Goal: Transaction & Acquisition: Purchase product/service

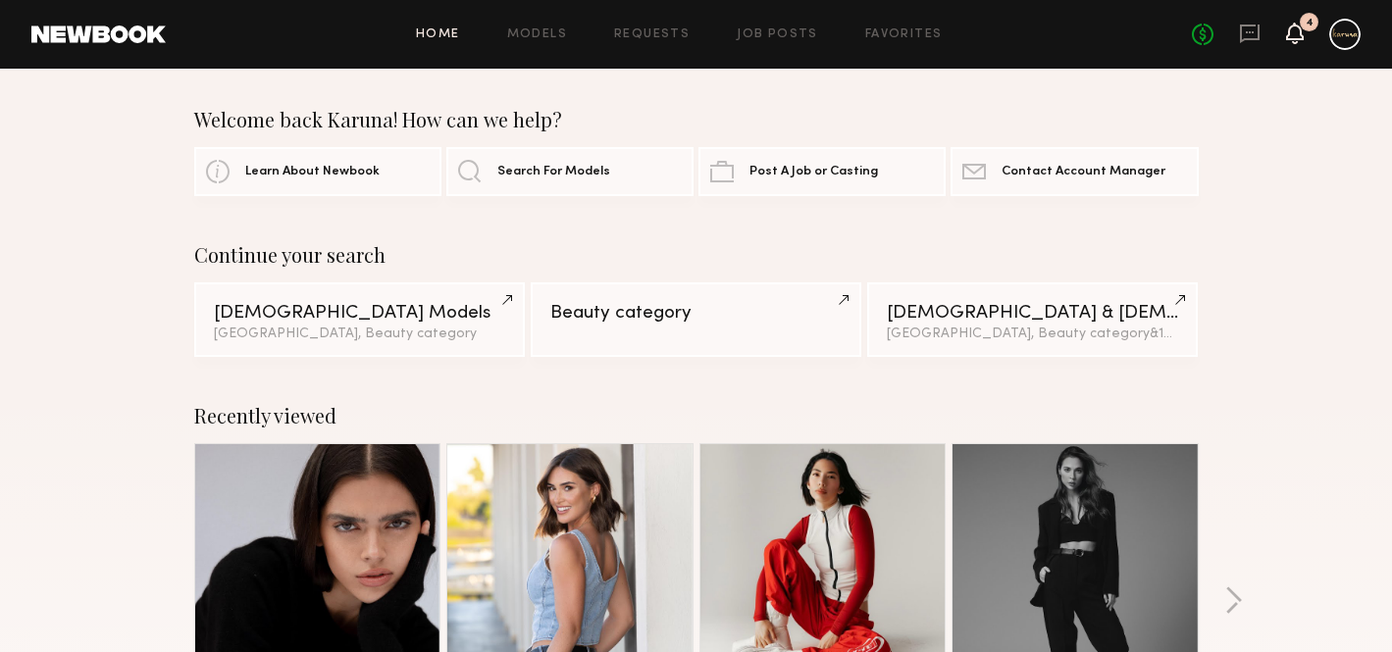
click at [1298, 32] on icon at bounding box center [1295, 32] width 16 height 14
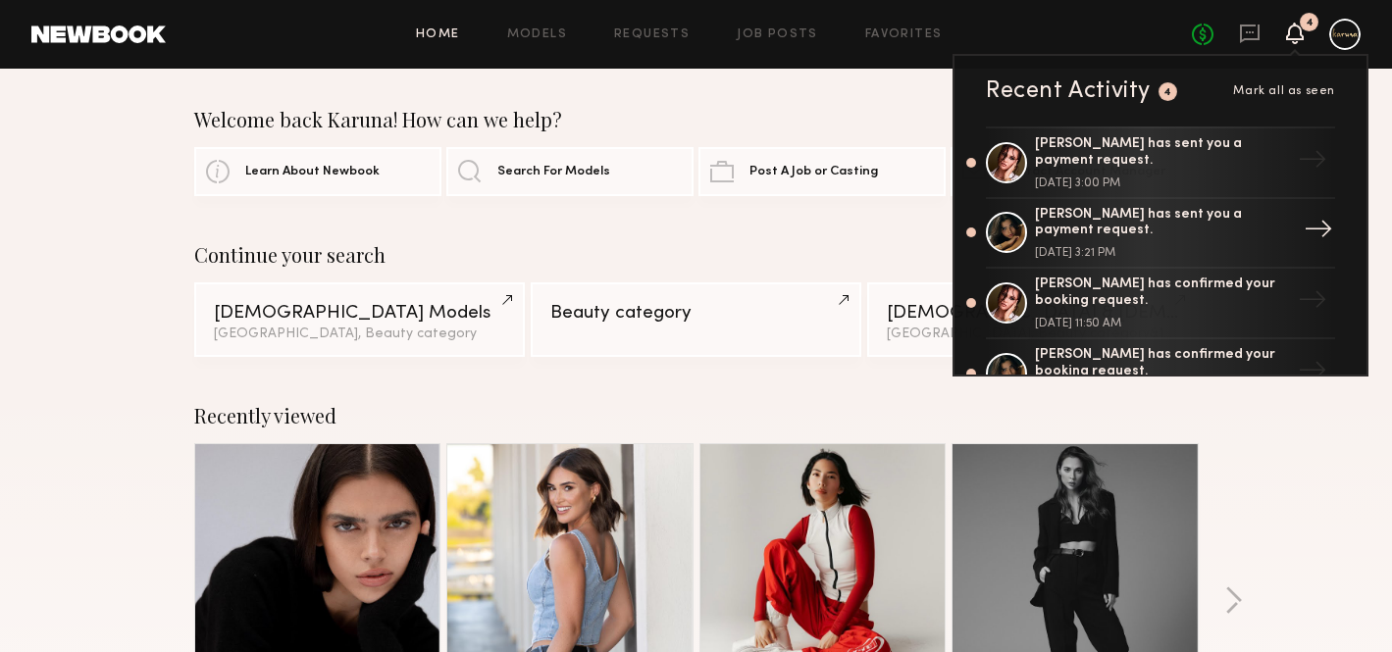
click at [1232, 233] on div "[PERSON_NAME] has sent you a payment request." at bounding box center [1162, 223] width 255 height 33
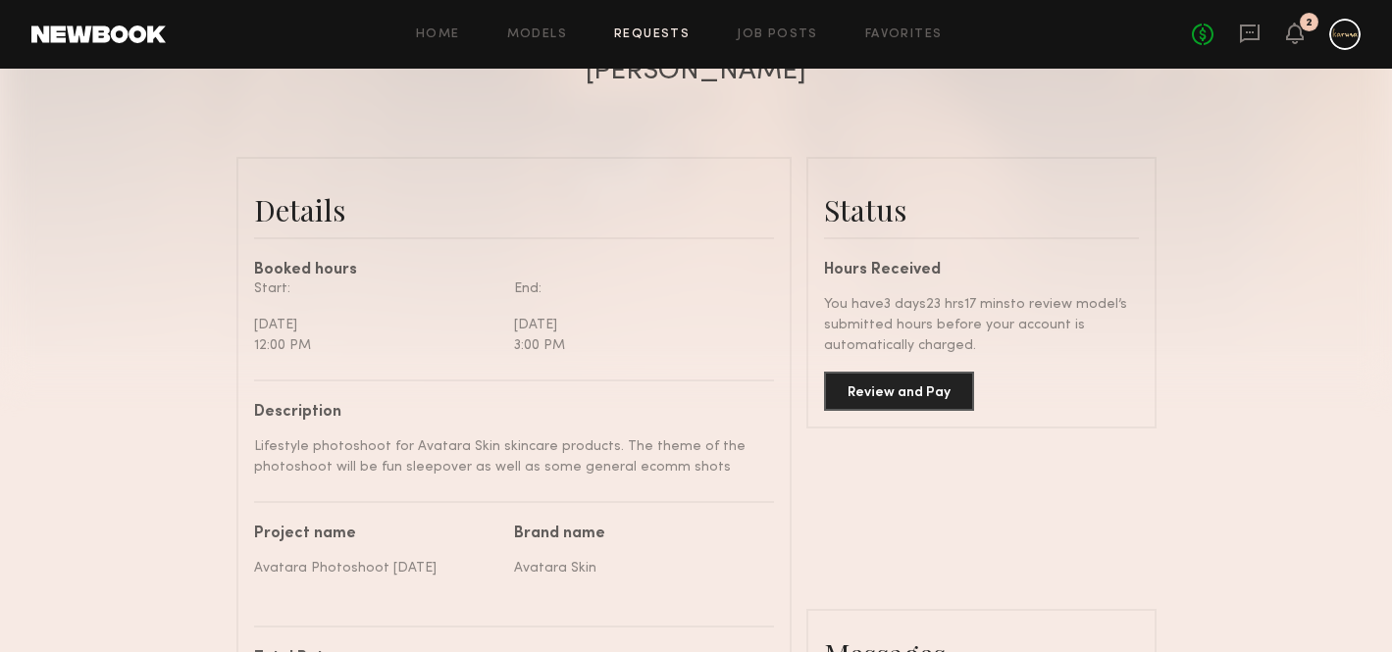
scroll to position [425, 0]
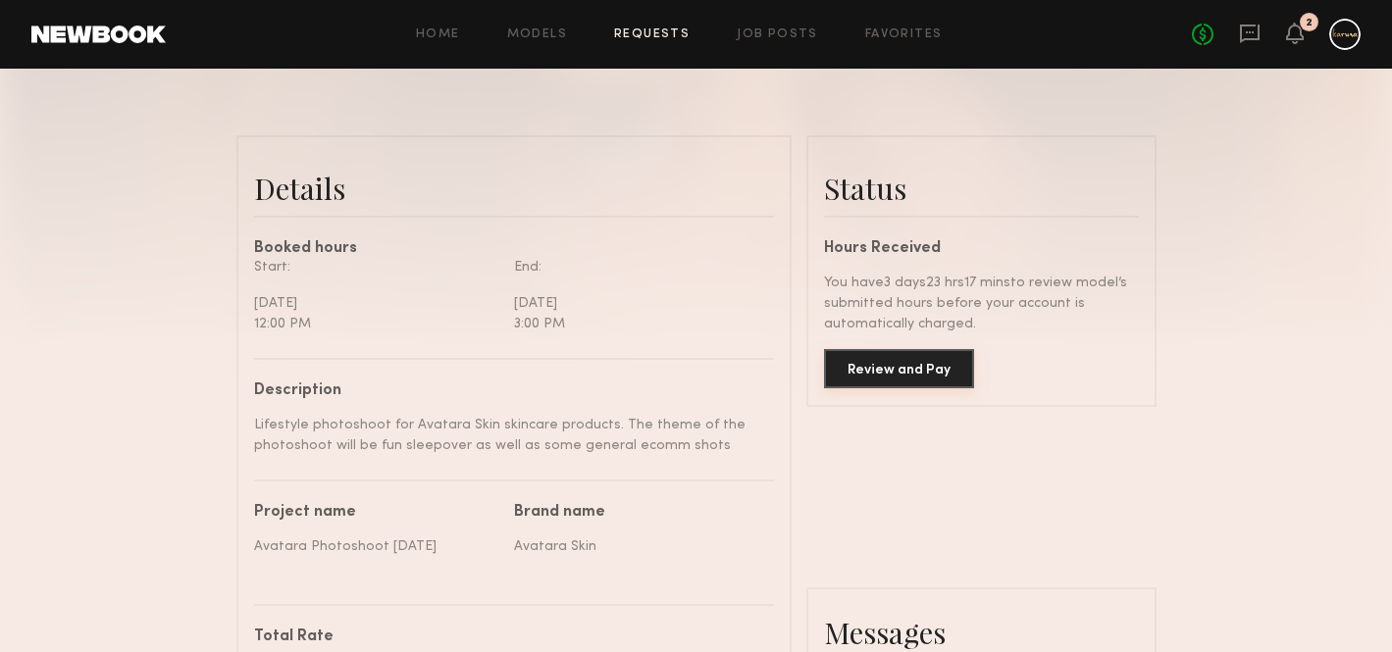
click at [937, 368] on button "Review and Pay" at bounding box center [899, 368] width 150 height 39
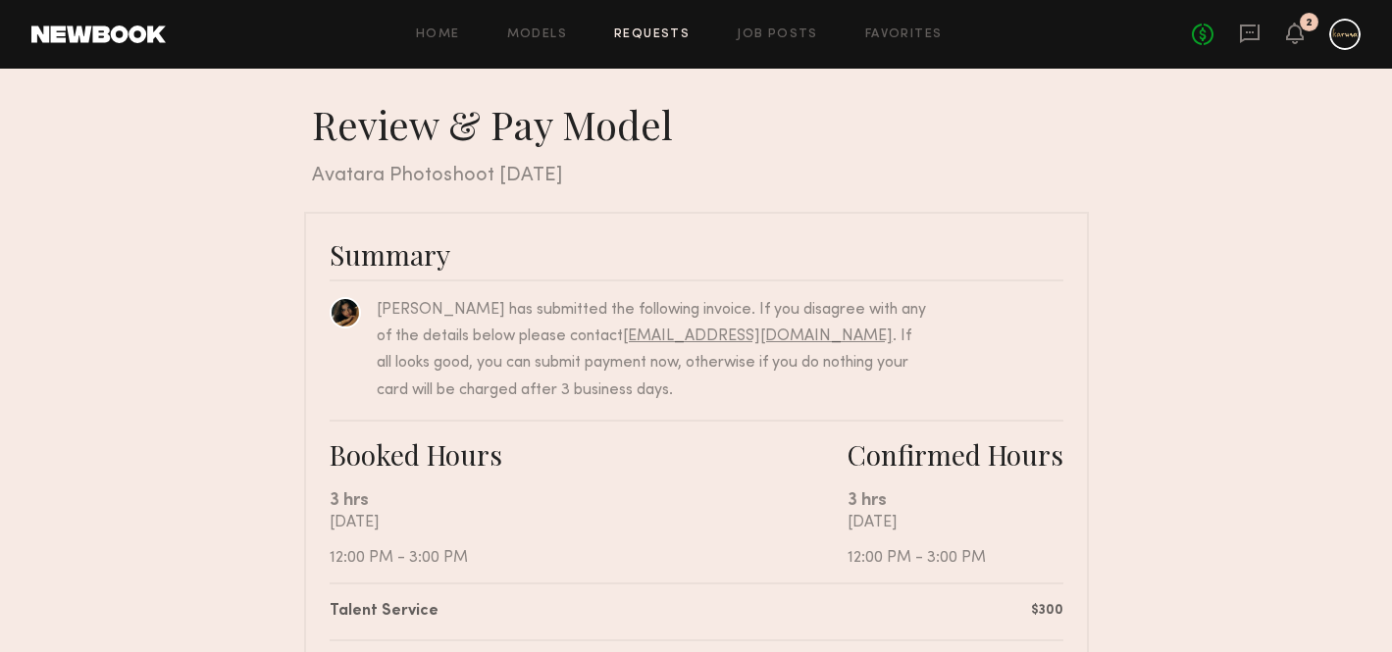
click at [1334, 39] on div at bounding box center [1344, 34] width 31 height 31
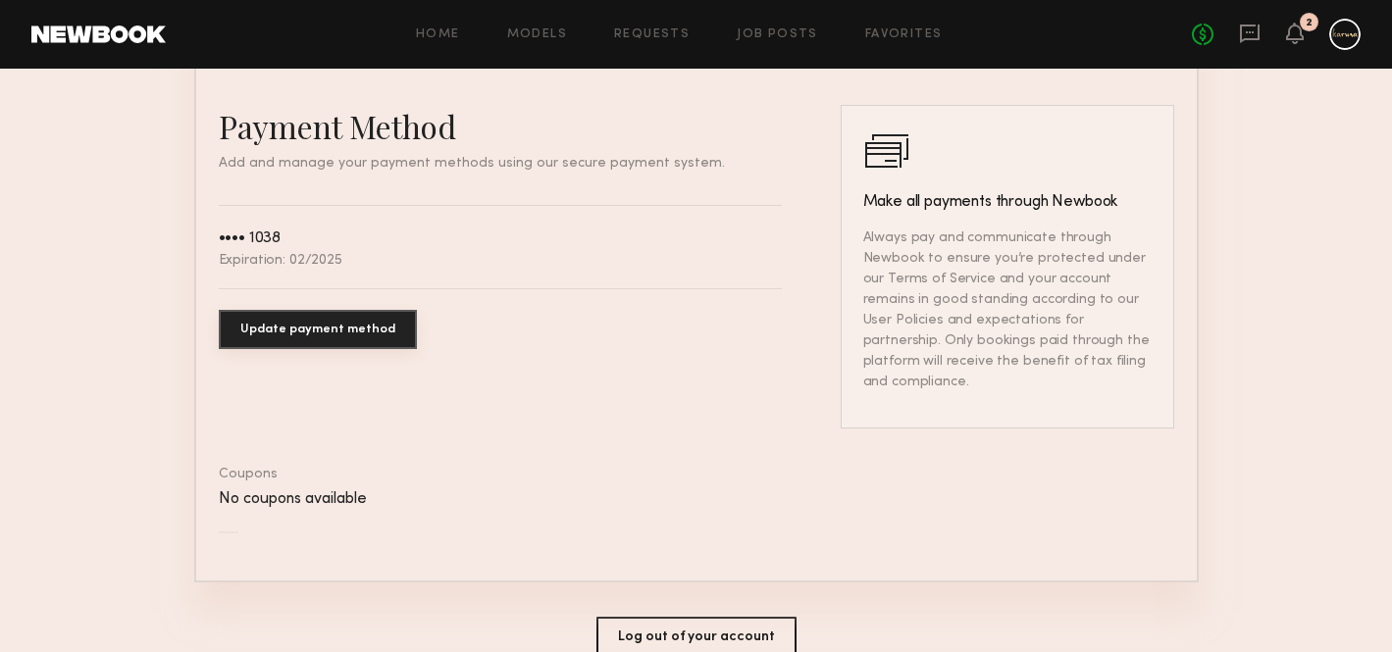
scroll to position [1074, 0]
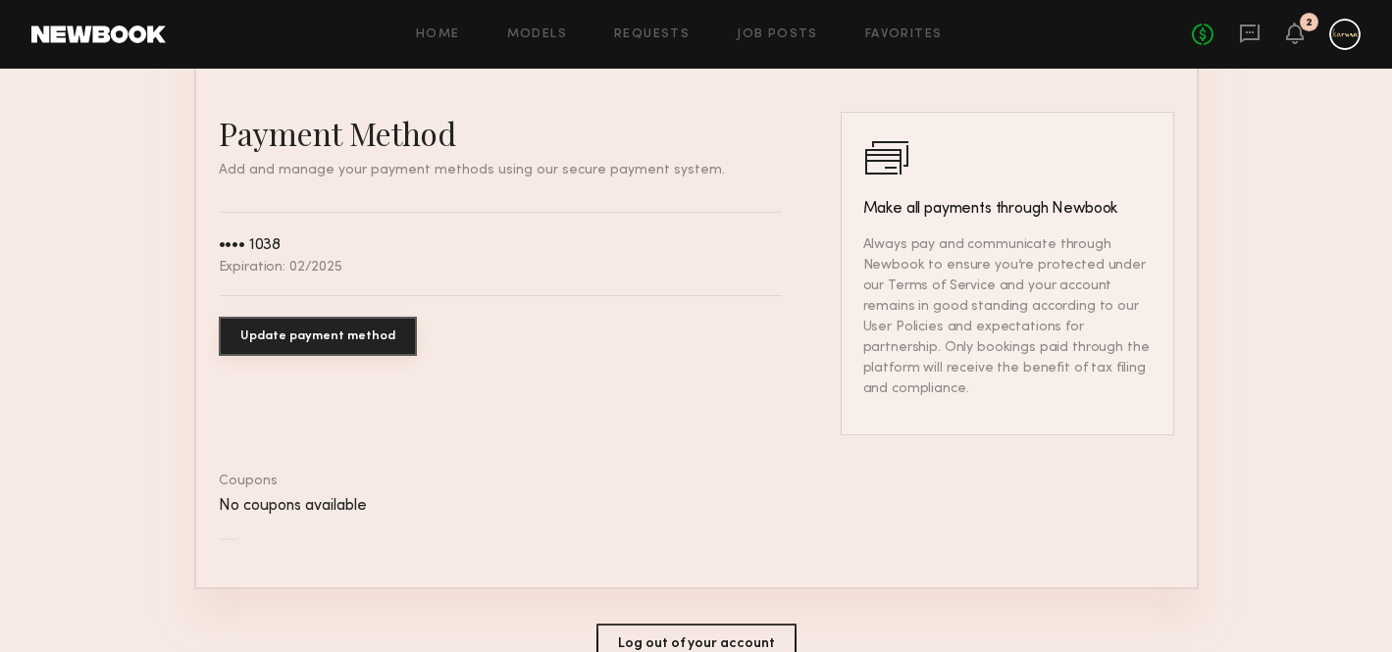
click at [344, 331] on button "Update payment method" at bounding box center [318, 336] width 198 height 39
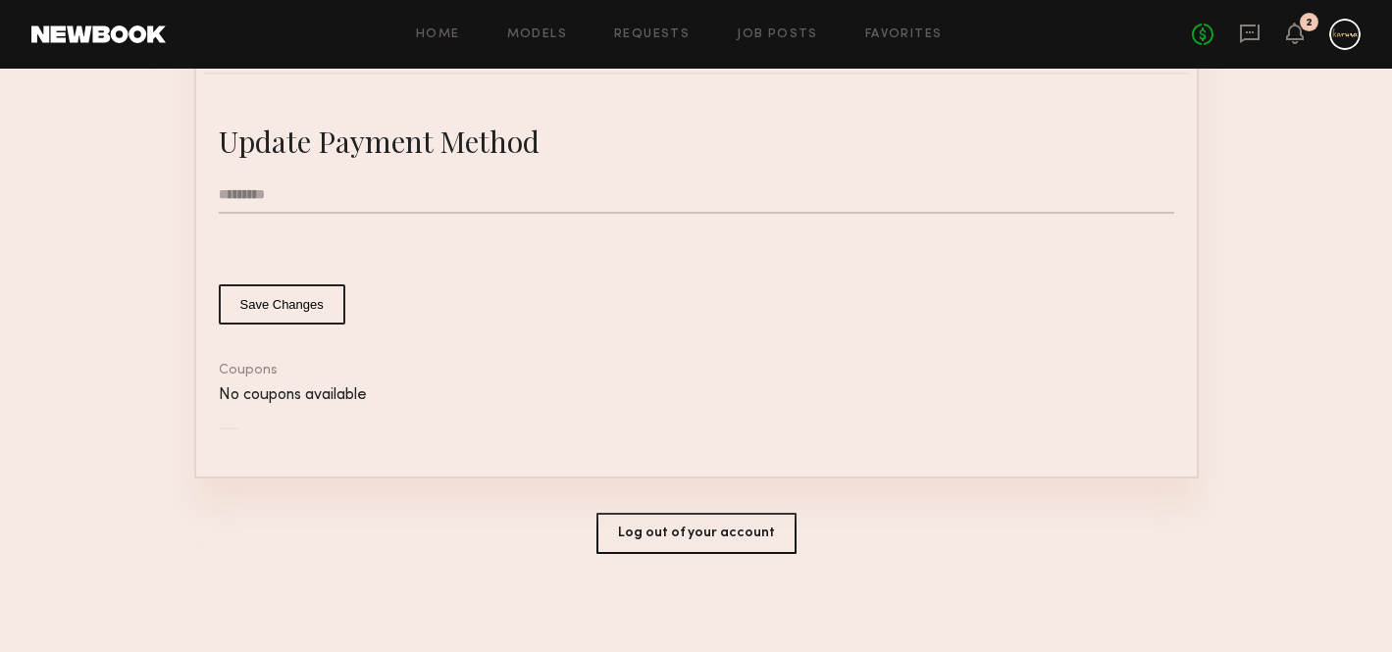
scroll to position [1060, 0]
click at [357, 184] on input "text" at bounding box center [696, 198] width 955 height 37
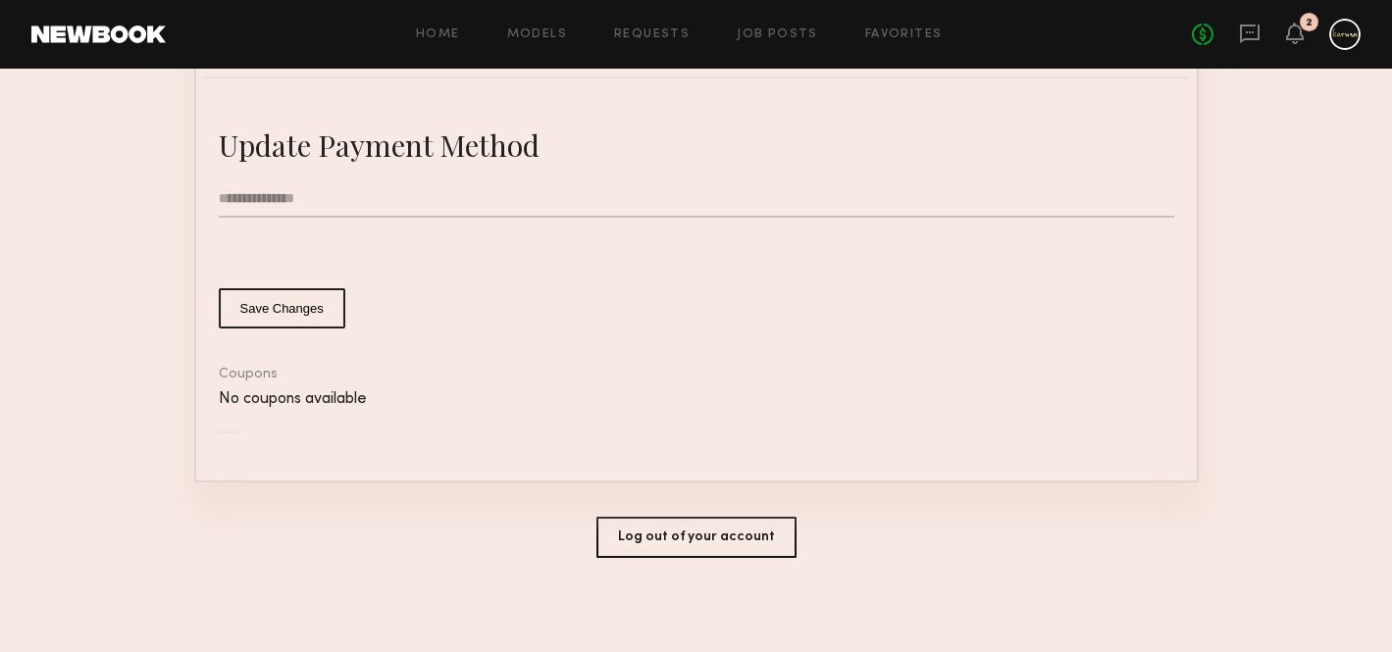
type input "**********"
click at [262, 303] on button "Save Changes" at bounding box center [282, 308] width 127 height 40
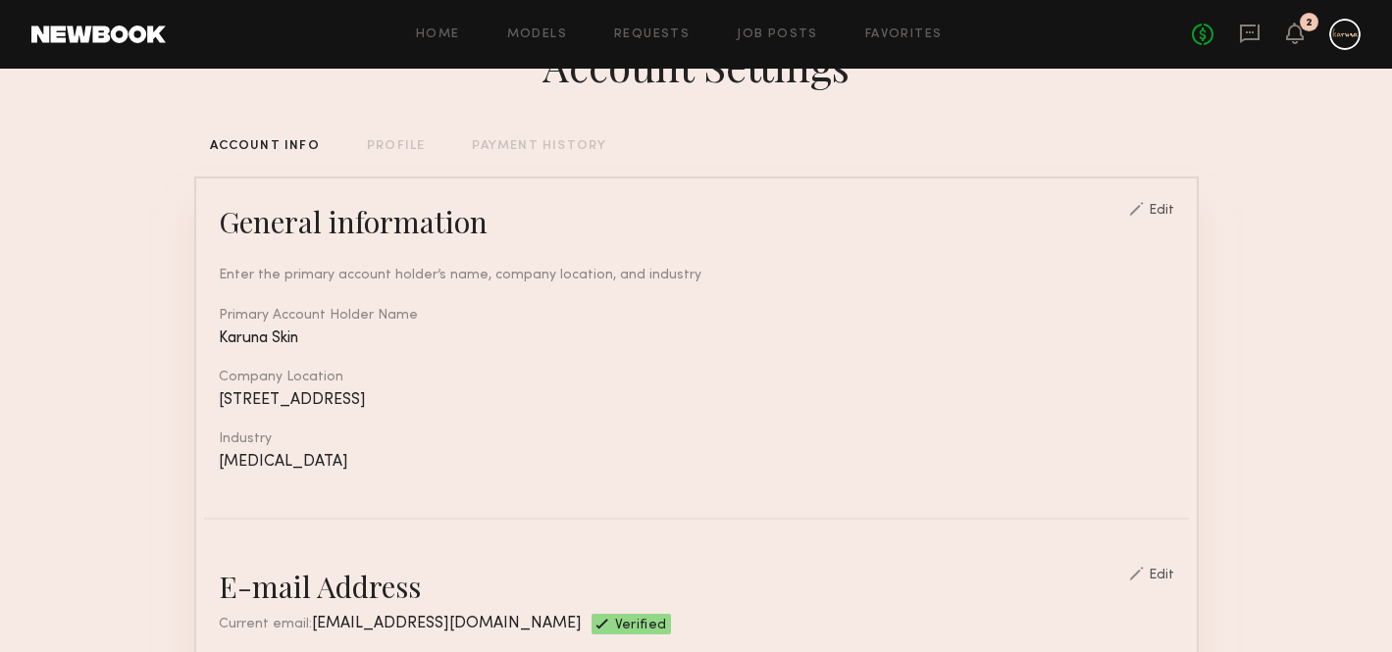
scroll to position [0, 0]
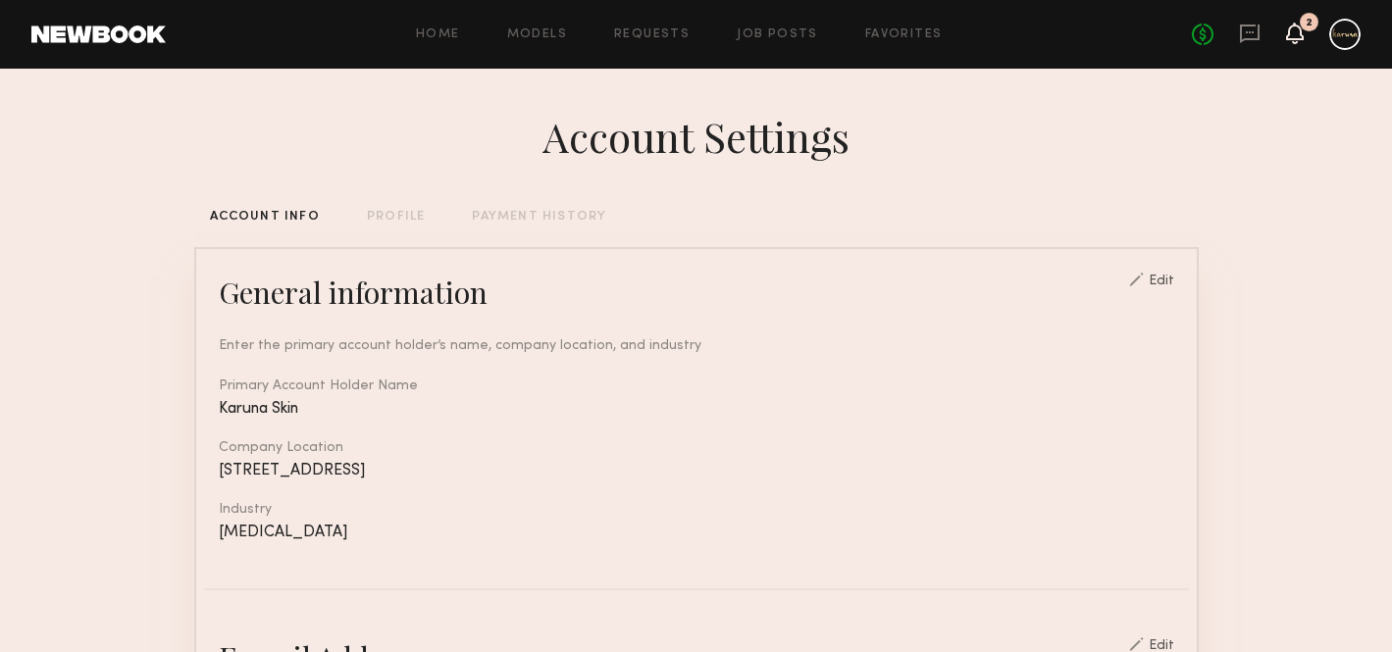
click at [1291, 29] on icon at bounding box center [1295, 32] width 16 height 14
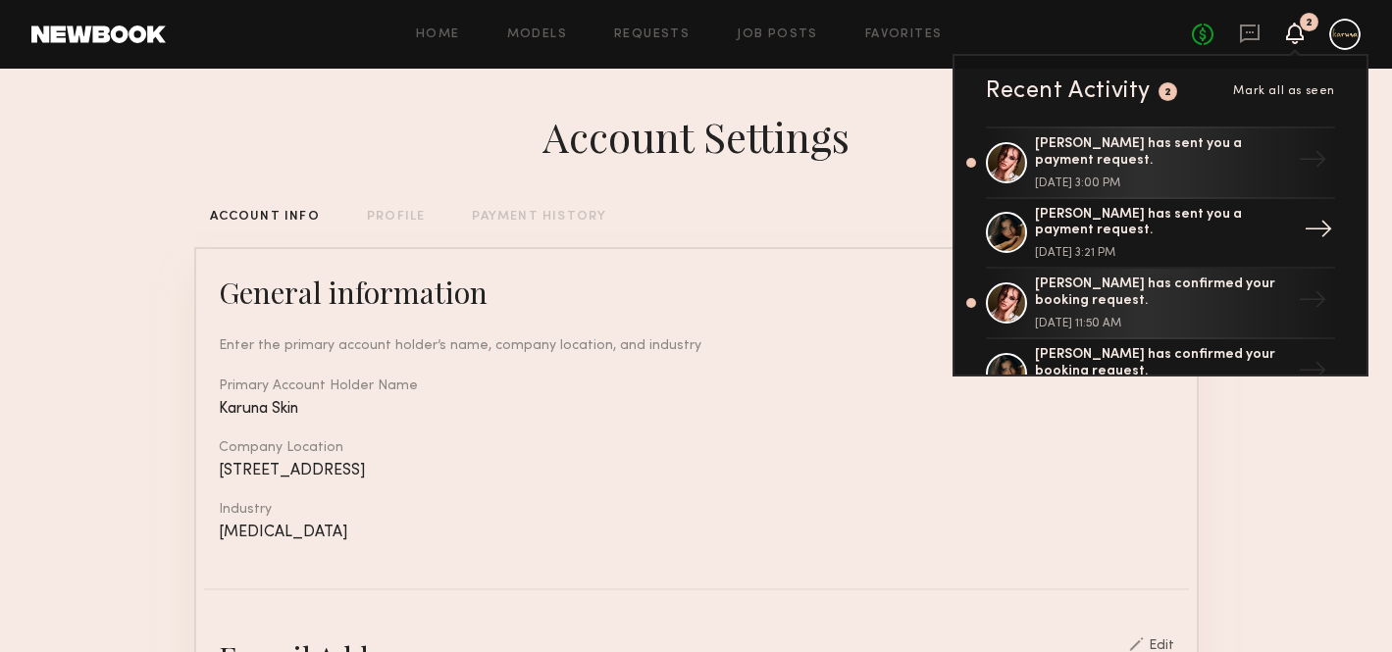
click at [1260, 225] on div "[PERSON_NAME] has sent you a payment request." at bounding box center [1162, 223] width 255 height 33
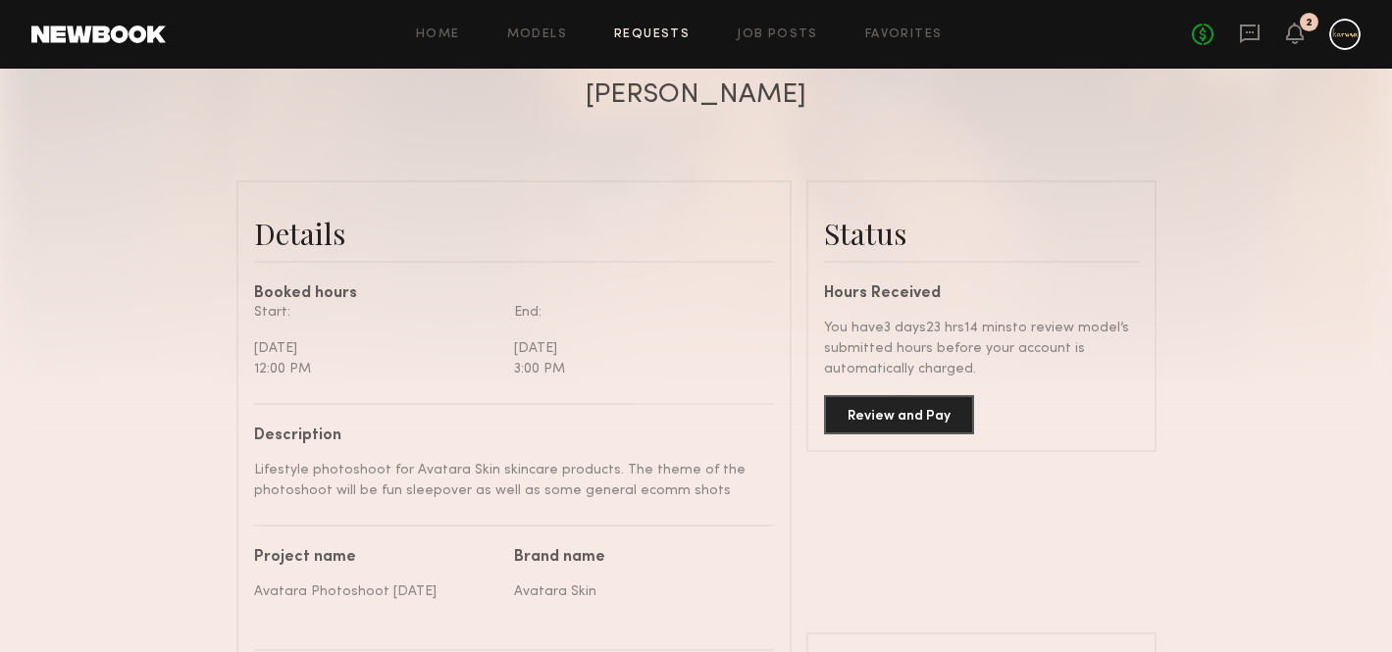
scroll to position [403, 0]
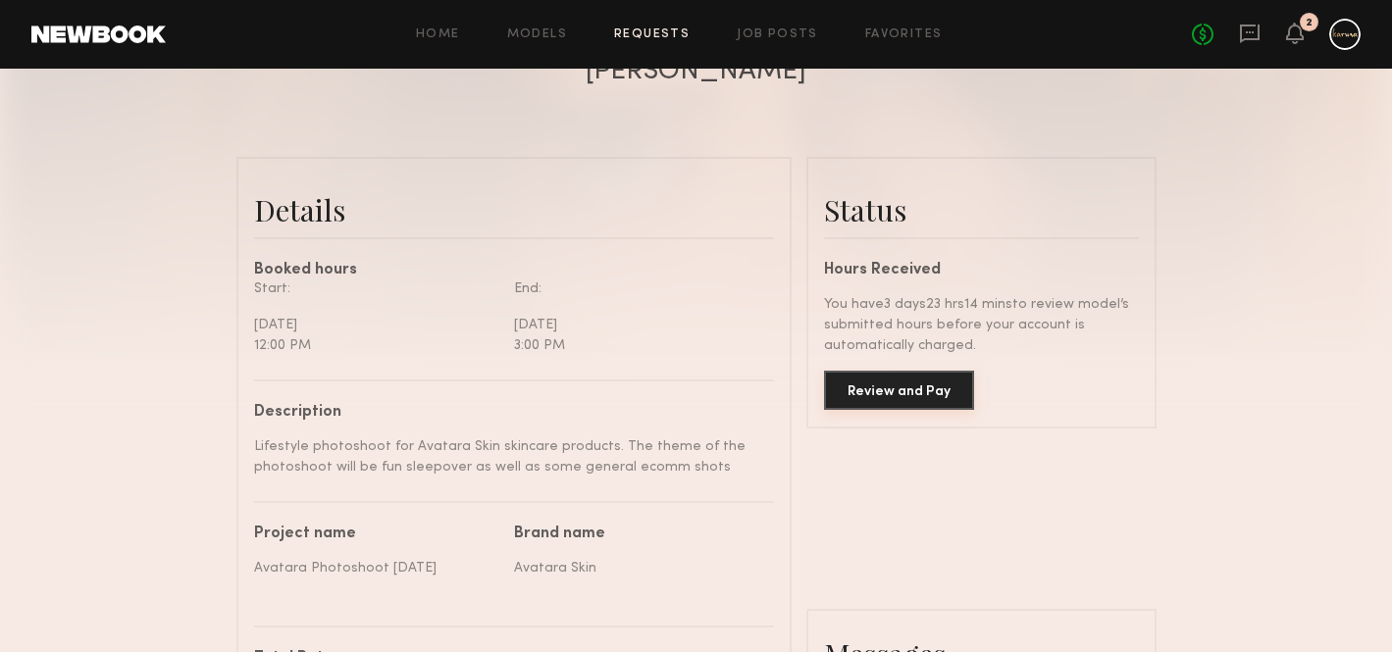
click at [928, 390] on button "Review and Pay" at bounding box center [899, 390] width 150 height 39
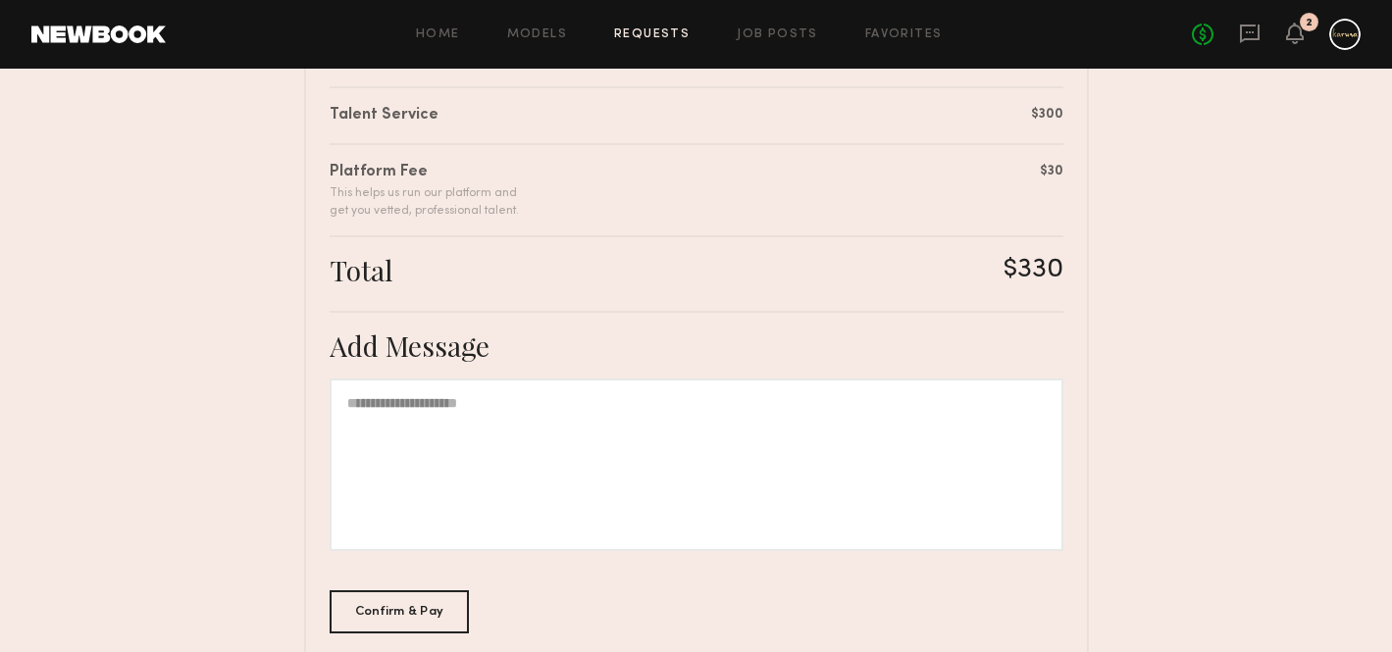
scroll to position [601, 0]
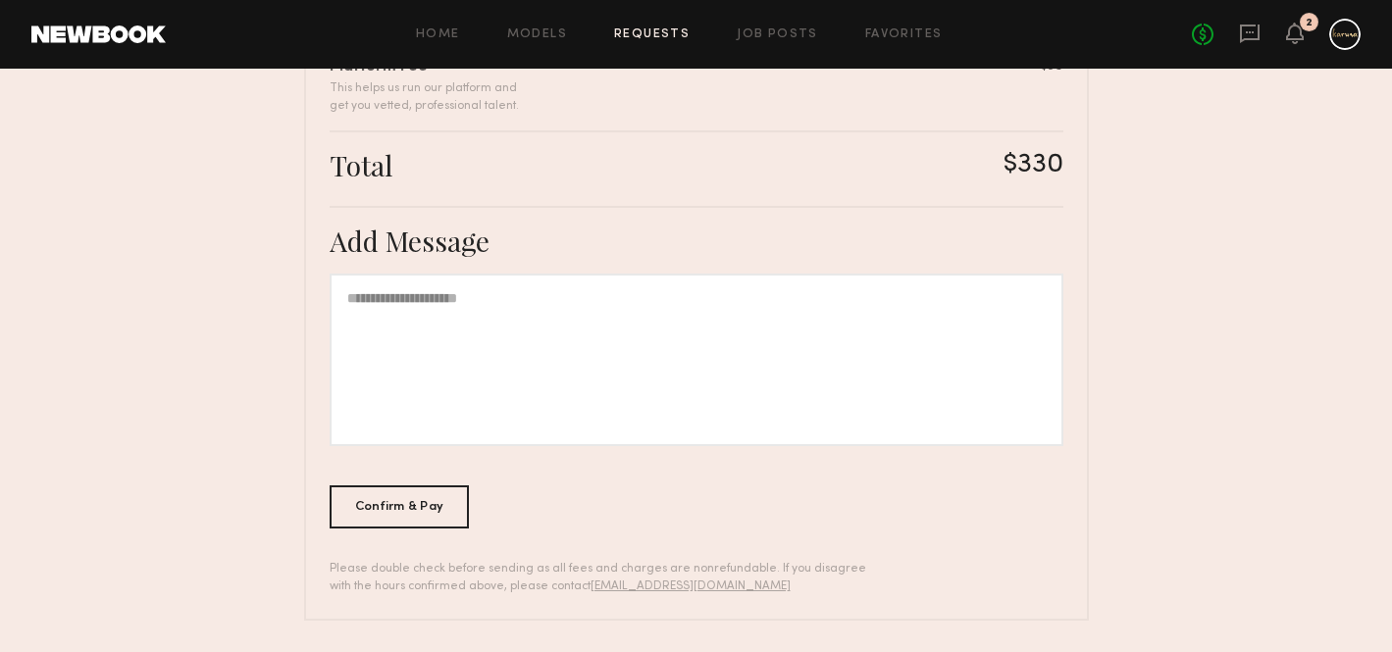
click at [654, 385] on div at bounding box center [696, 360] width 734 height 173
click at [404, 492] on div "Confirm & Pay" at bounding box center [399, 505] width 140 height 43
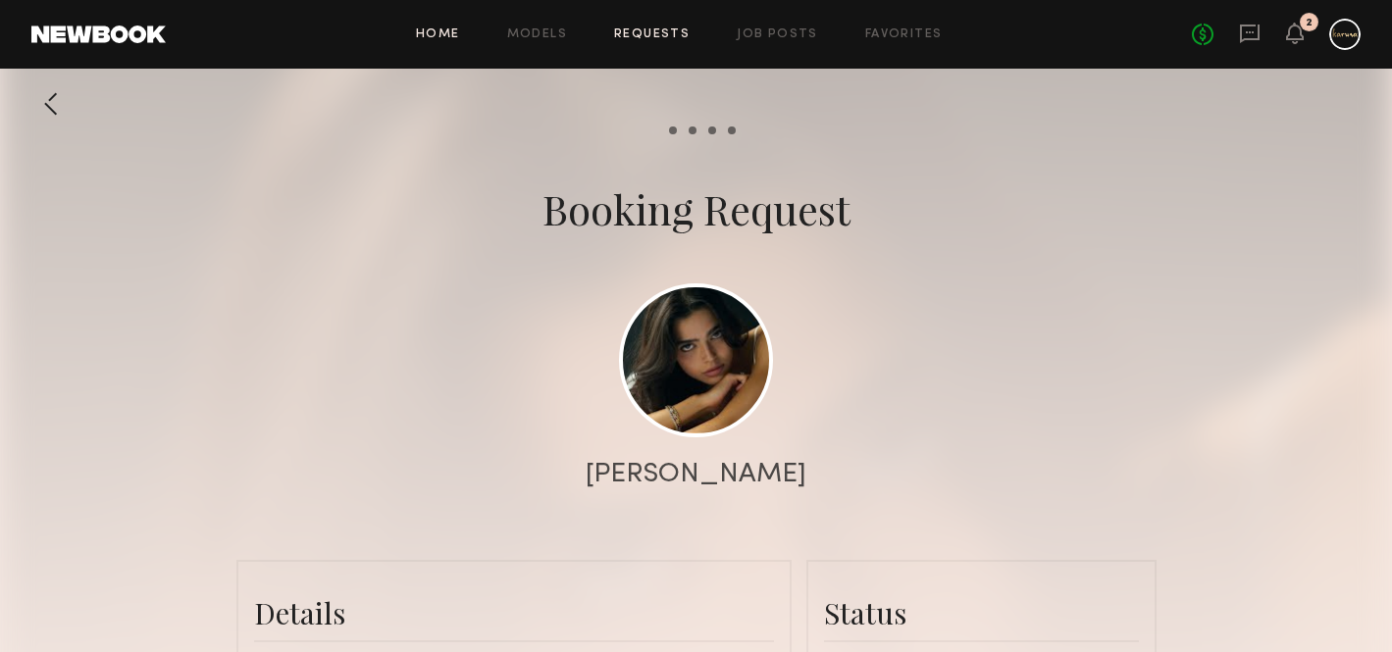
click at [433, 40] on link "Home" at bounding box center [438, 34] width 44 height 13
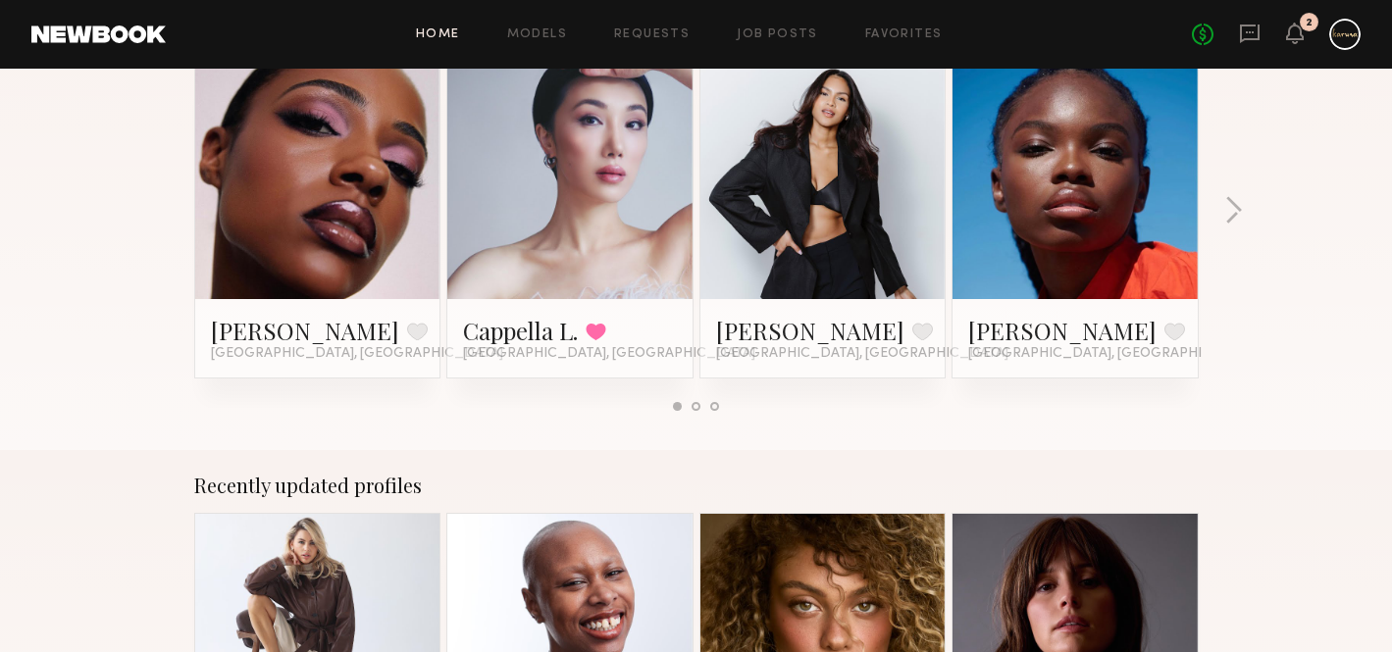
scroll to position [861, 0]
